Goal: Transaction & Acquisition: Purchase product/service

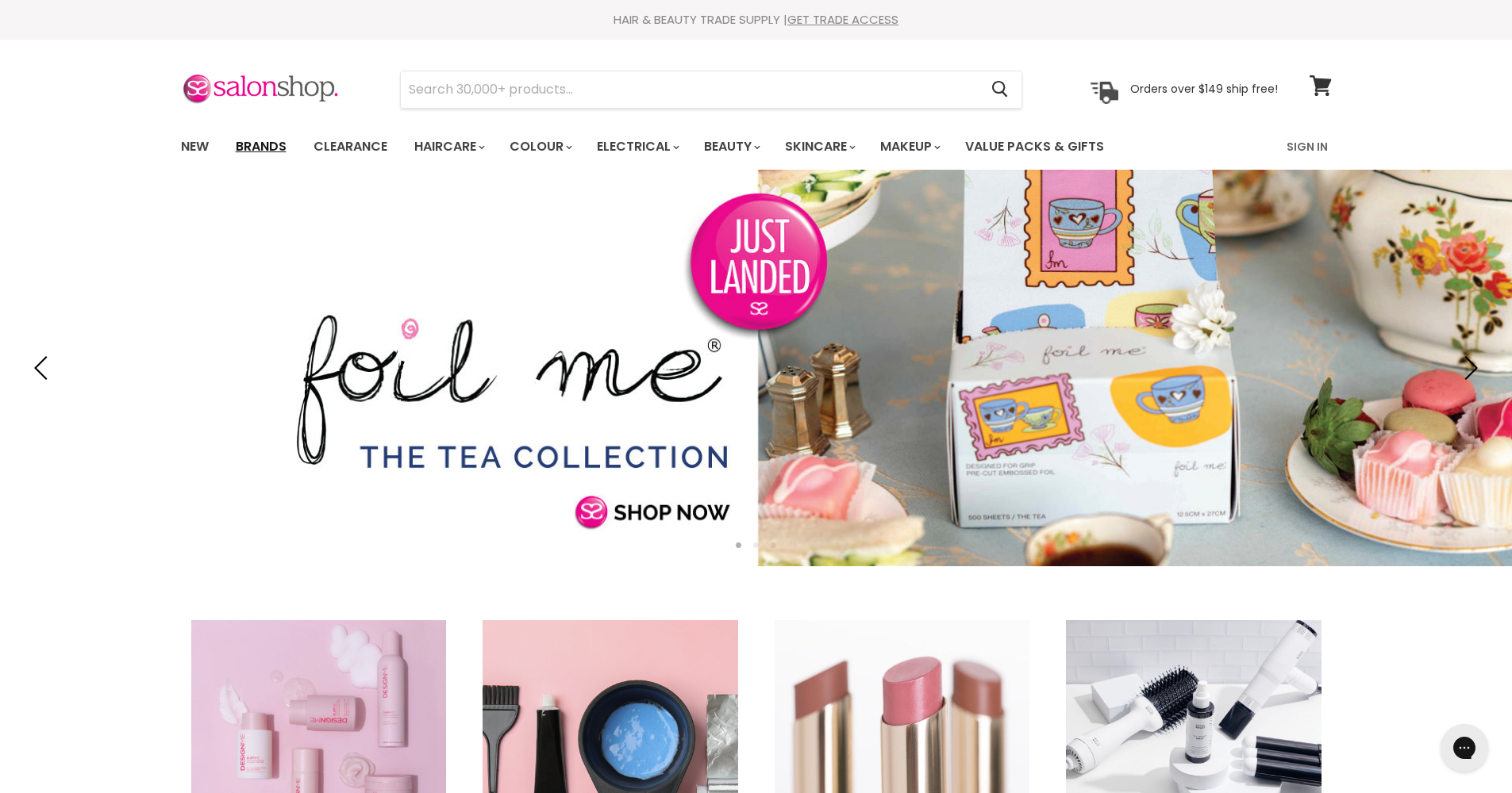
click at [257, 146] on link "Brands" at bounding box center [261, 146] width 75 height 34
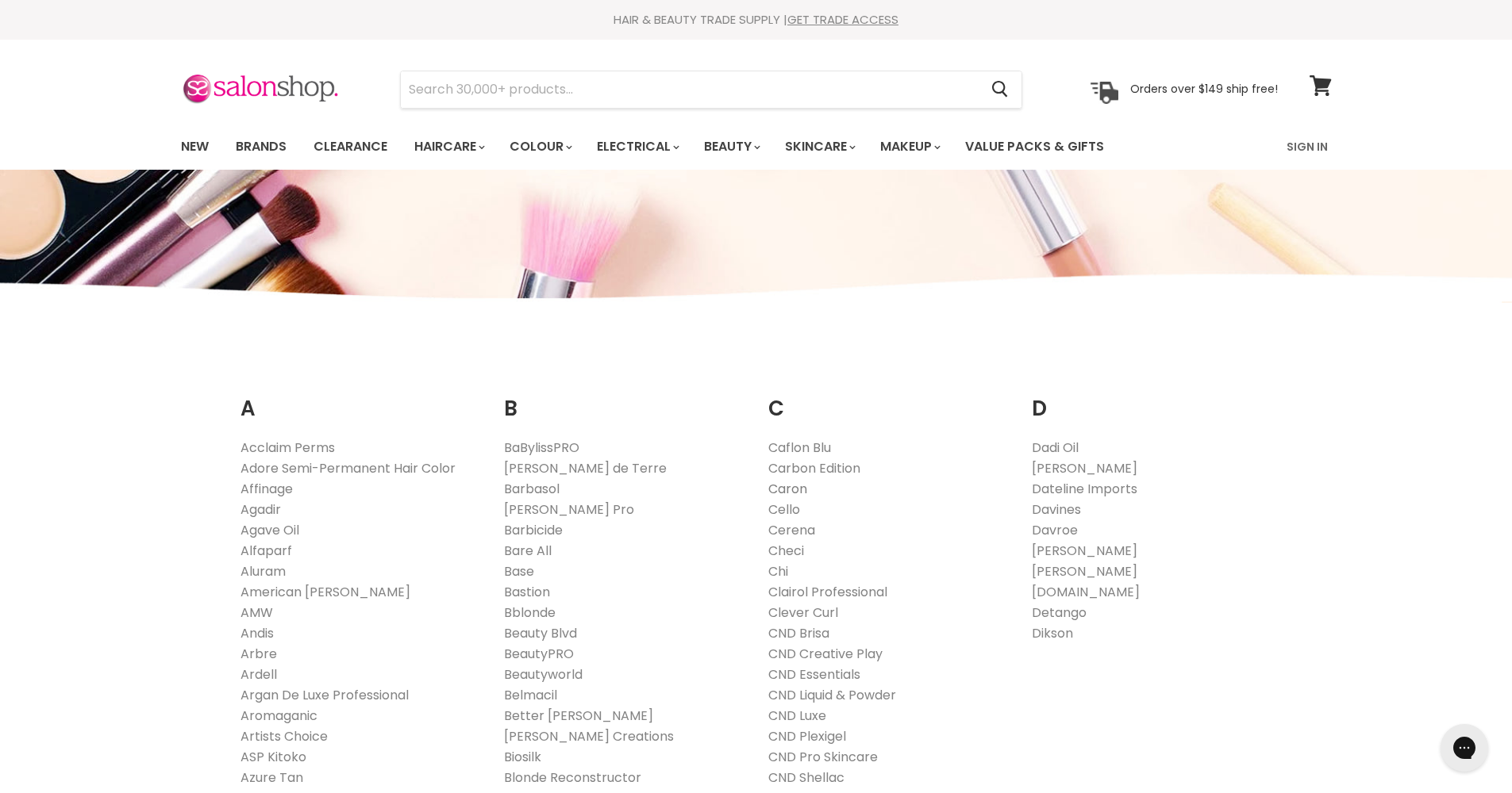
click at [790, 489] on link "Caron" at bounding box center [788, 489] width 39 height 18
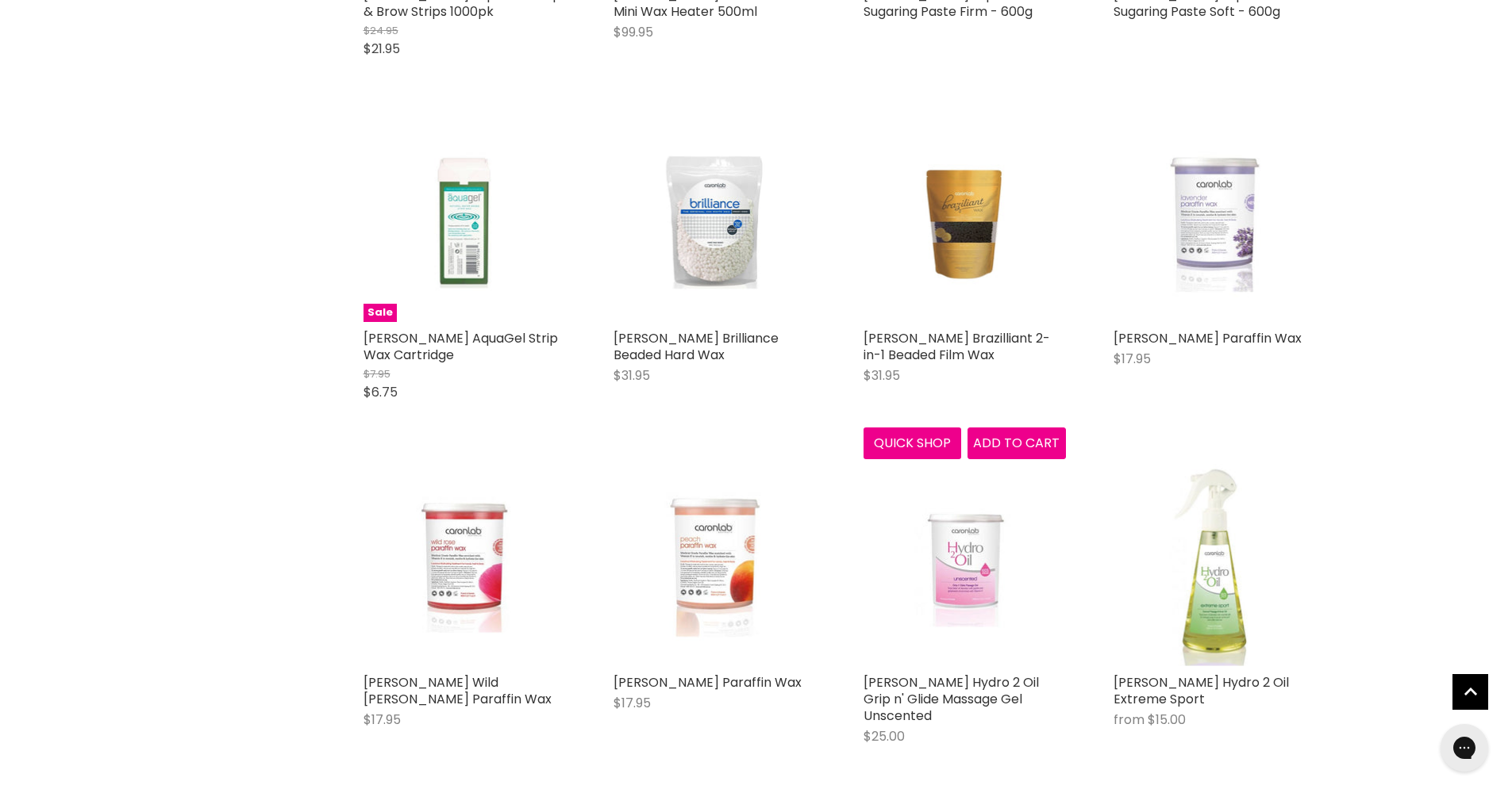
scroll to position [3345, 0]
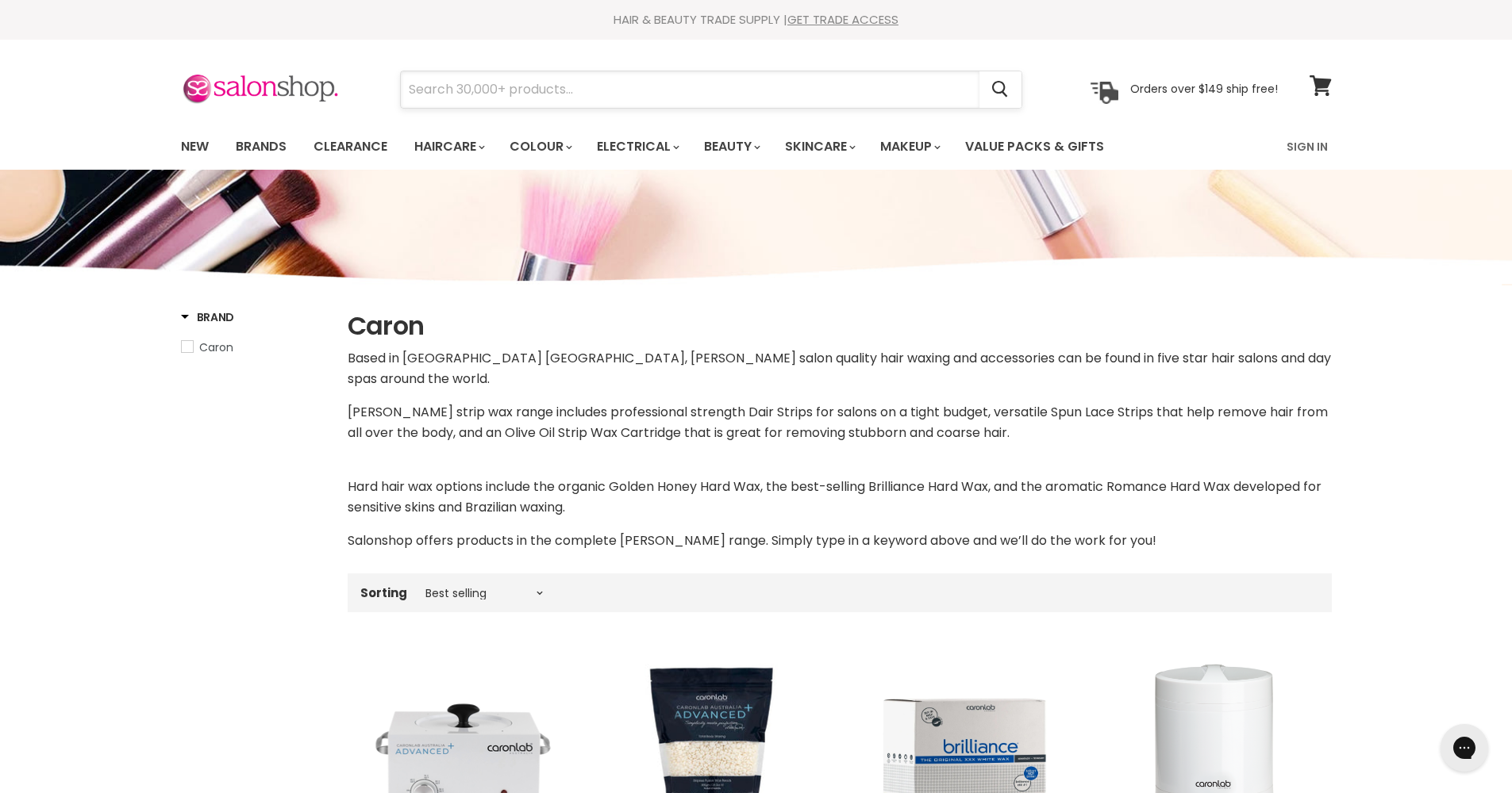
click at [536, 96] on input "Search" at bounding box center [690, 90] width 579 height 36
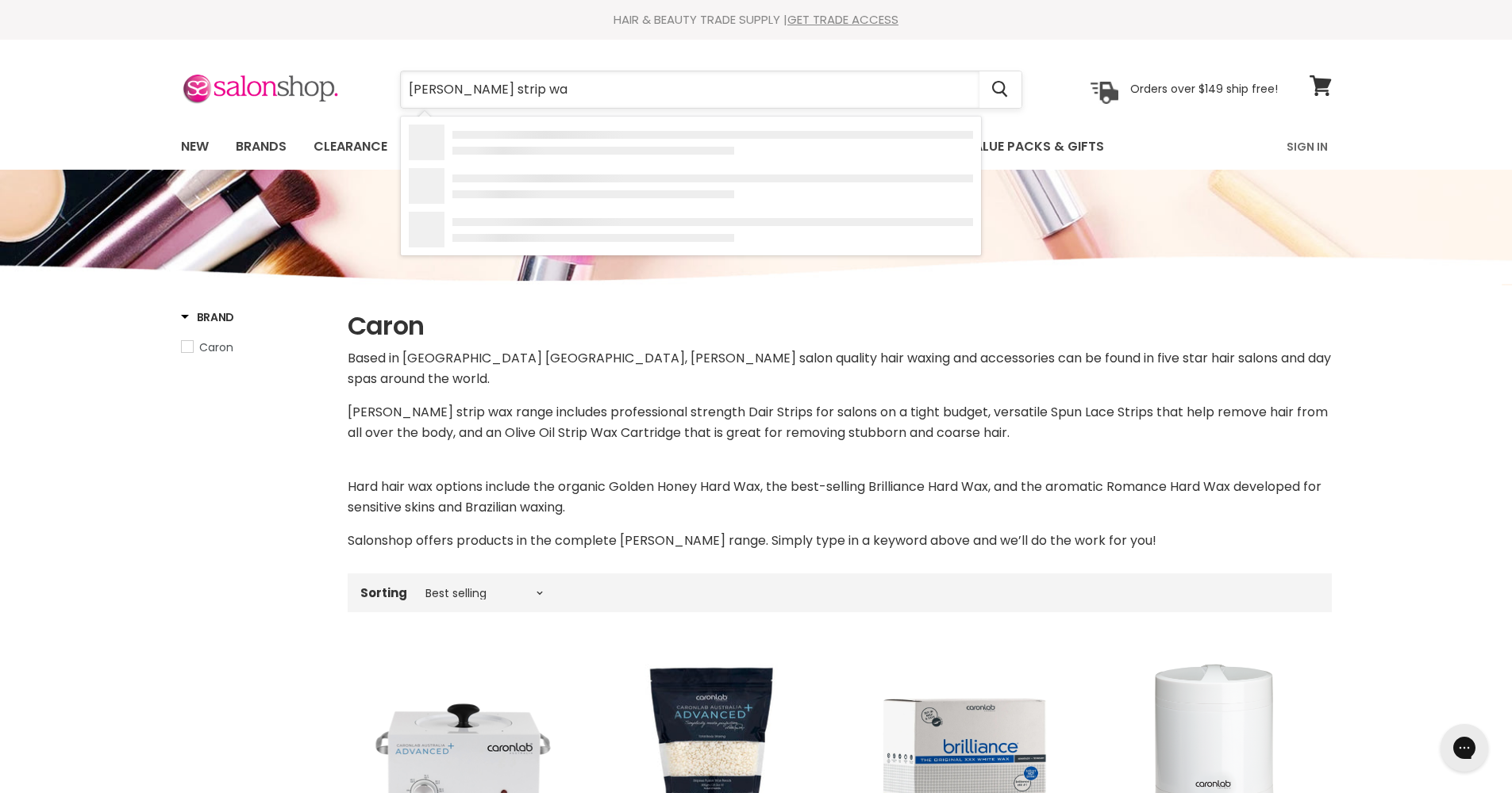
type input "Caron strip wax"
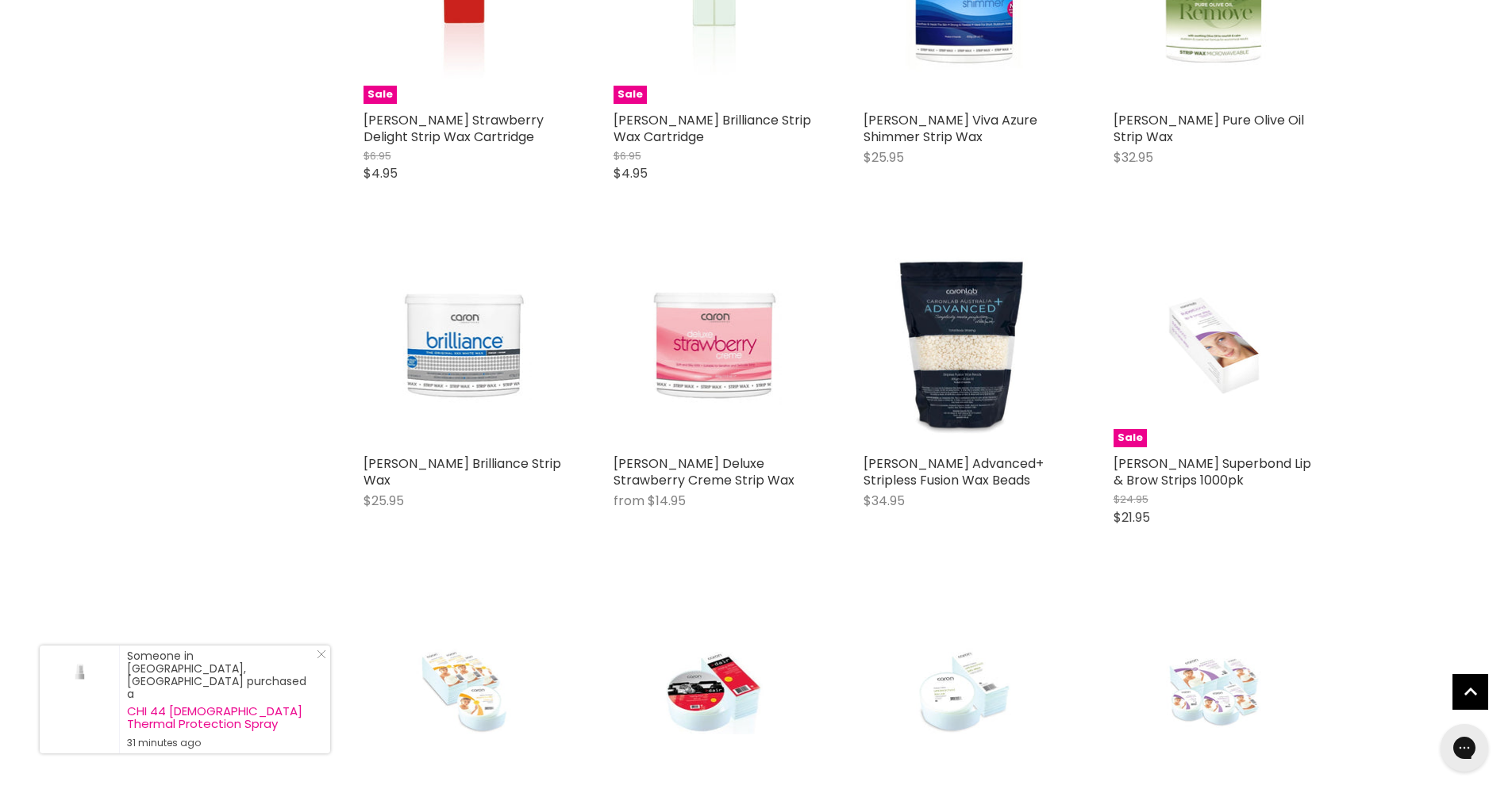
scroll to position [849, 0]
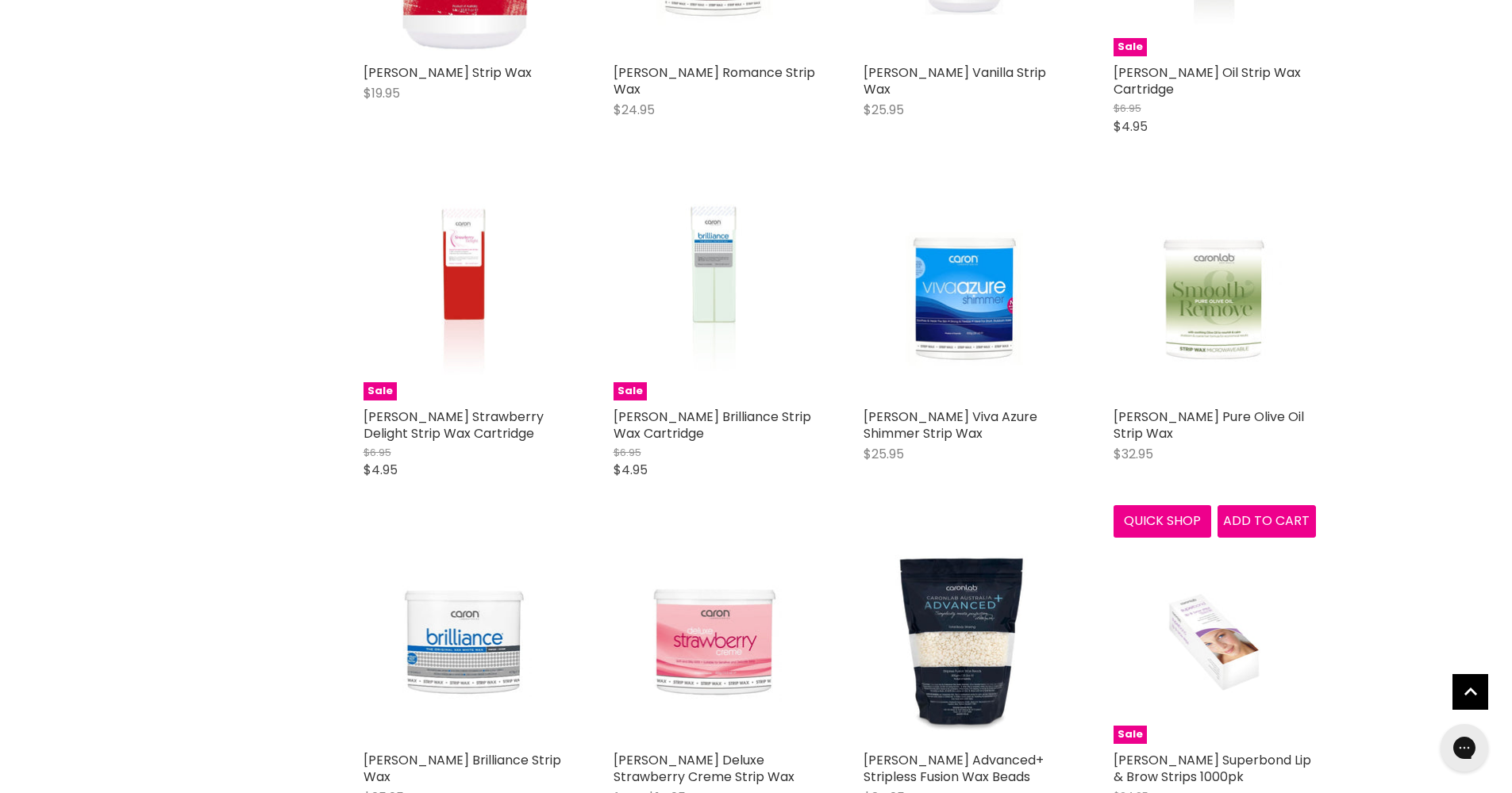
click at [1236, 302] on img "Main content" at bounding box center [1215, 299] width 135 height 202
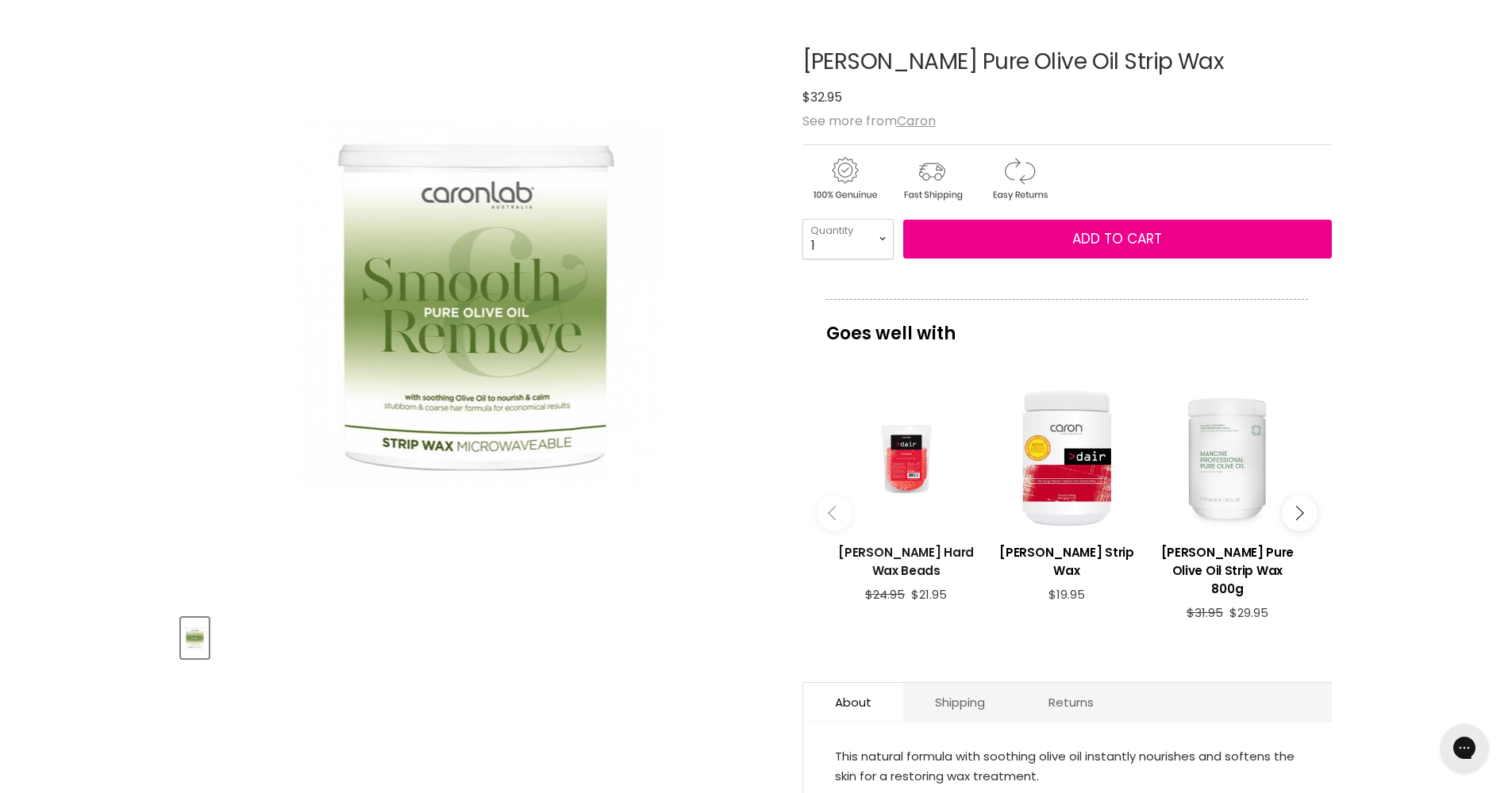
scroll to position [30, 0]
